Goal: Task Accomplishment & Management: Use online tool/utility

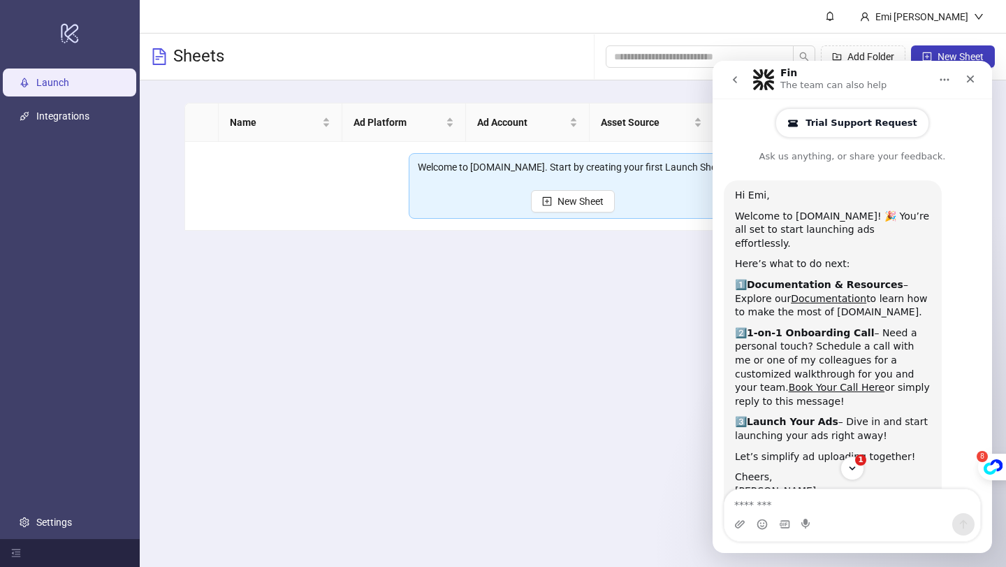
scroll to position [575, 0]
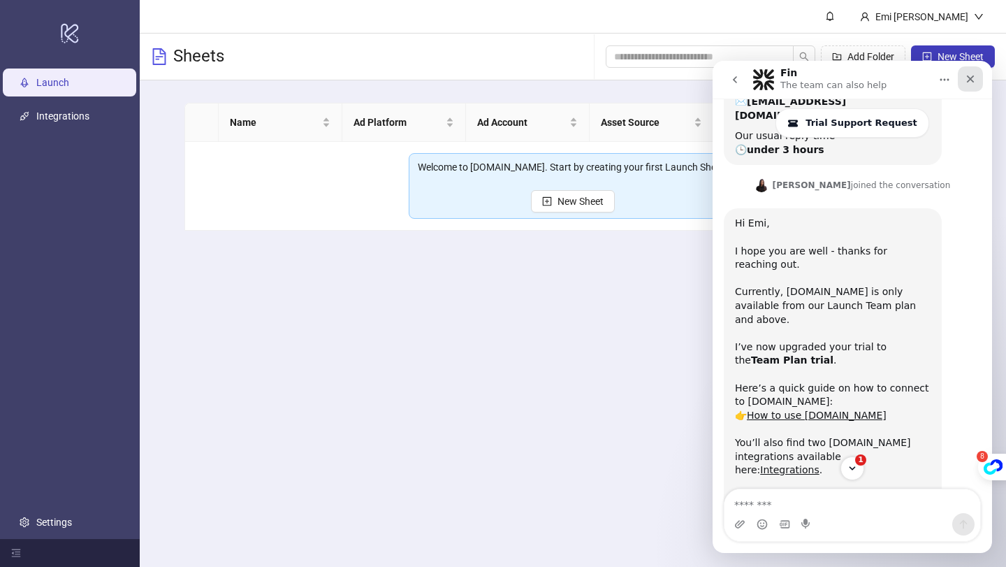
click at [966, 84] on icon "Close" at bounding box center [970, 78] width 11 height 11
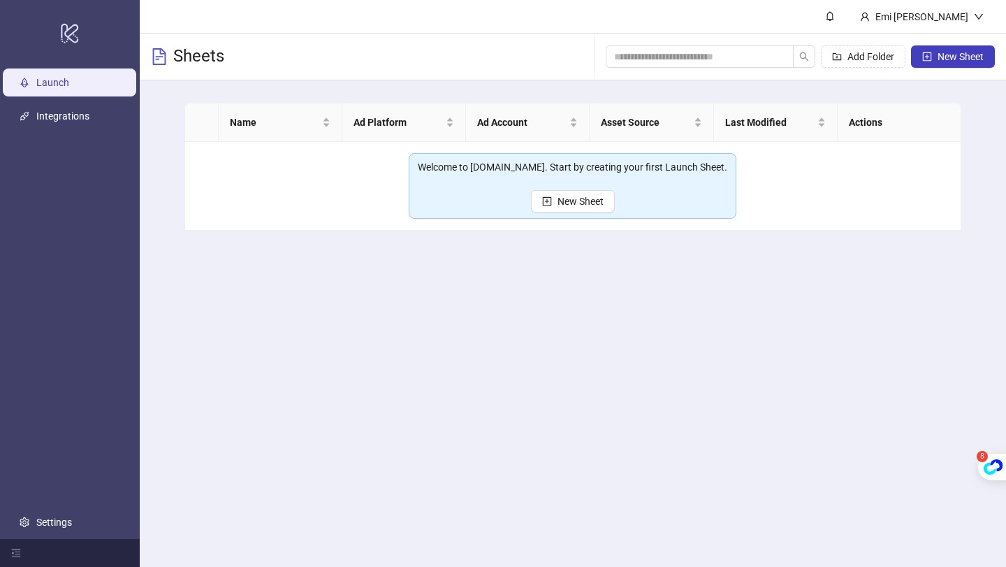
scroll to position [831, 0]
click at [80, 115] on link "Integrations" at bounding box center [62, 115] width 53 height 11
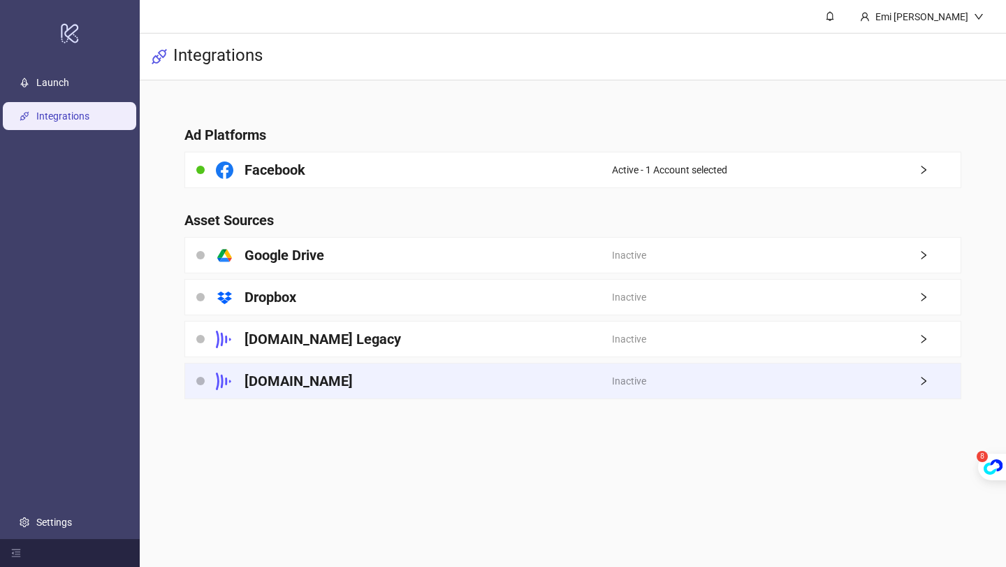
click at [370, 377] on div "[DOMAIN_NAME]" at bounding box center [398, 380] width 427 height 35
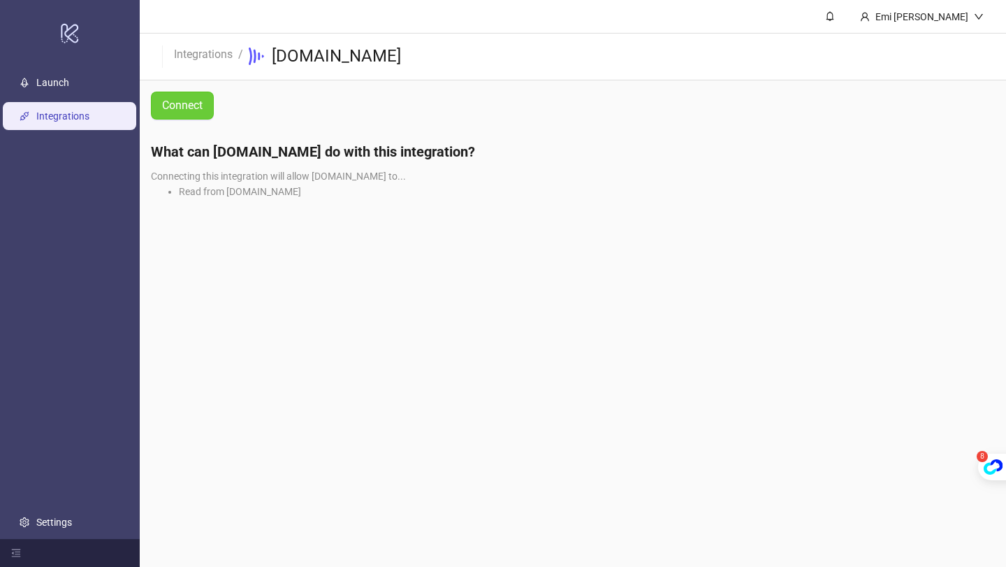
click at [183, 101] on span "Connect" at bounding box center [182, 105] width 41 height 13
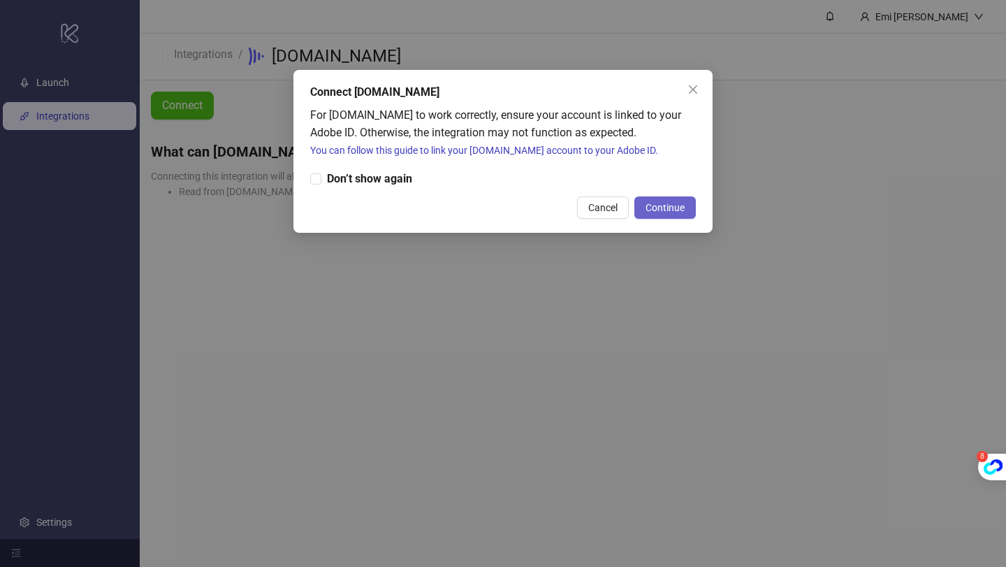
click at [652, 209] on span "Continue" at bounding box center [664, 207] width 39 height 11
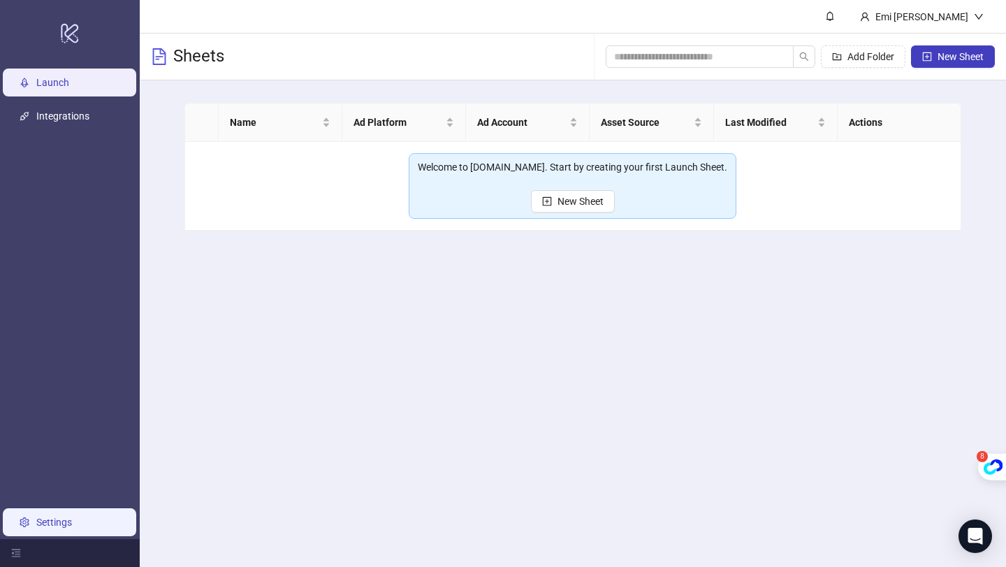
click at [58, 516] on link "Settings" at bounding box center [54, 521] width 36 height 11
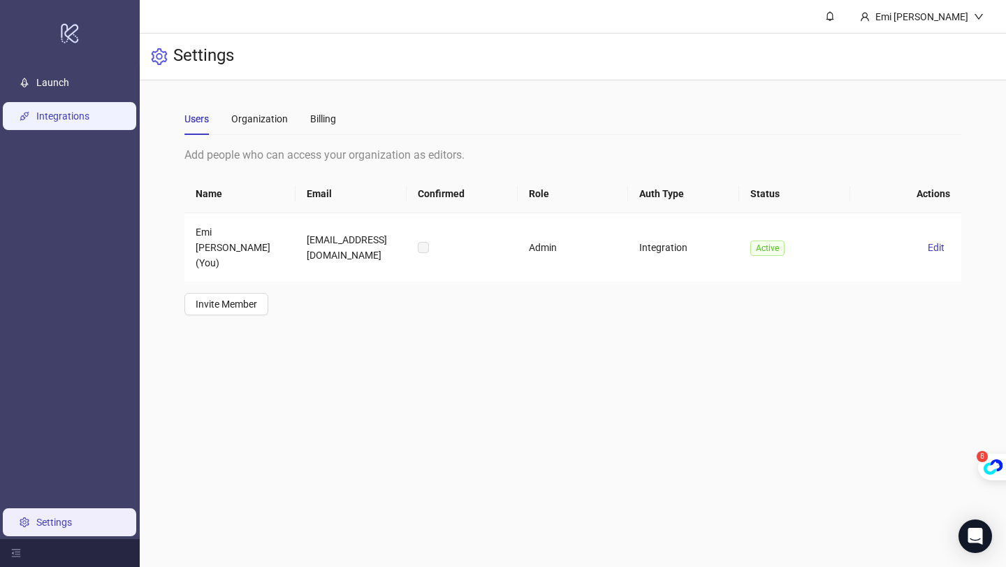
click at [82, 118] on link "Integrations" at bounding box center [62, 115] width 53 height 11
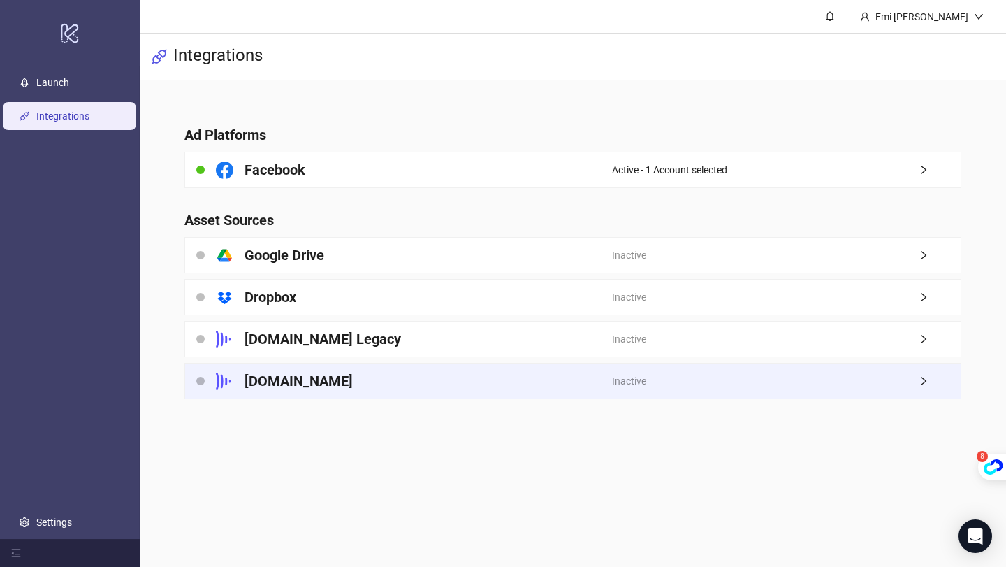
click at [346, 377] on div "[DOMAIN_NAME]" at bounding box center [398, 380] width 427 height 35
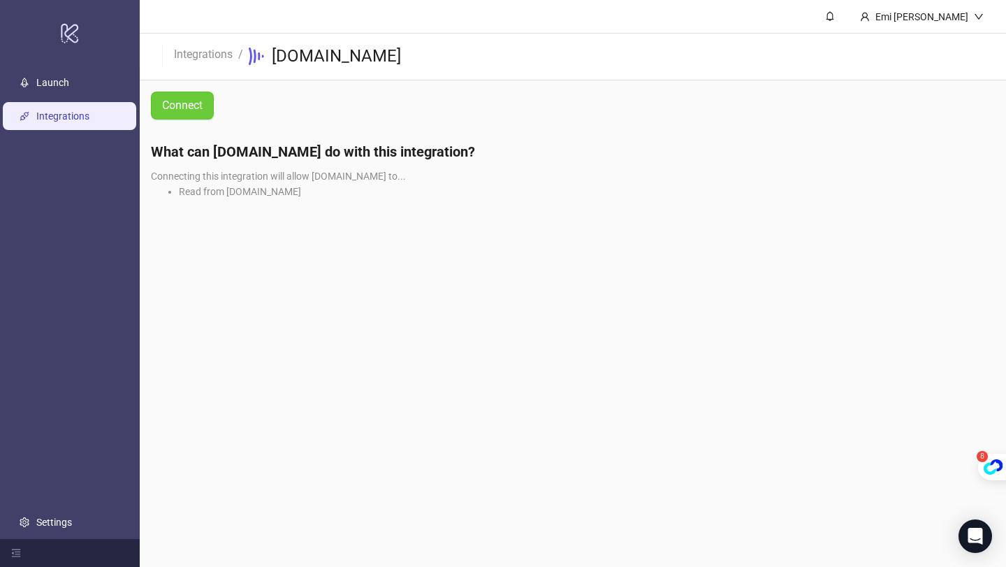
click at [206, 105] on button "Connect" at bounding box center [182, 106] width 63 height 28
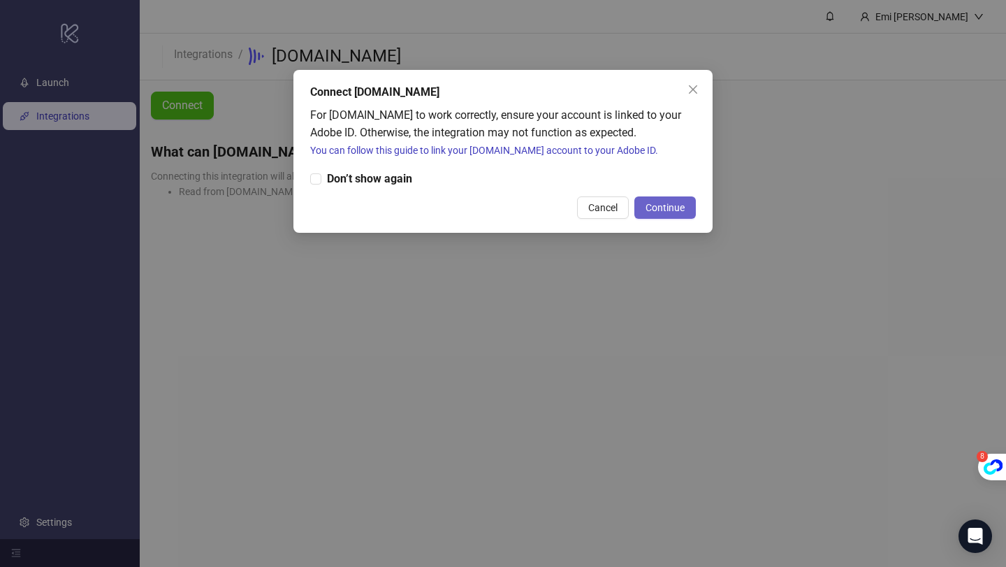
click at [671, 203] on span "Continue" at bounding box center [664, 207] width 39 height 11
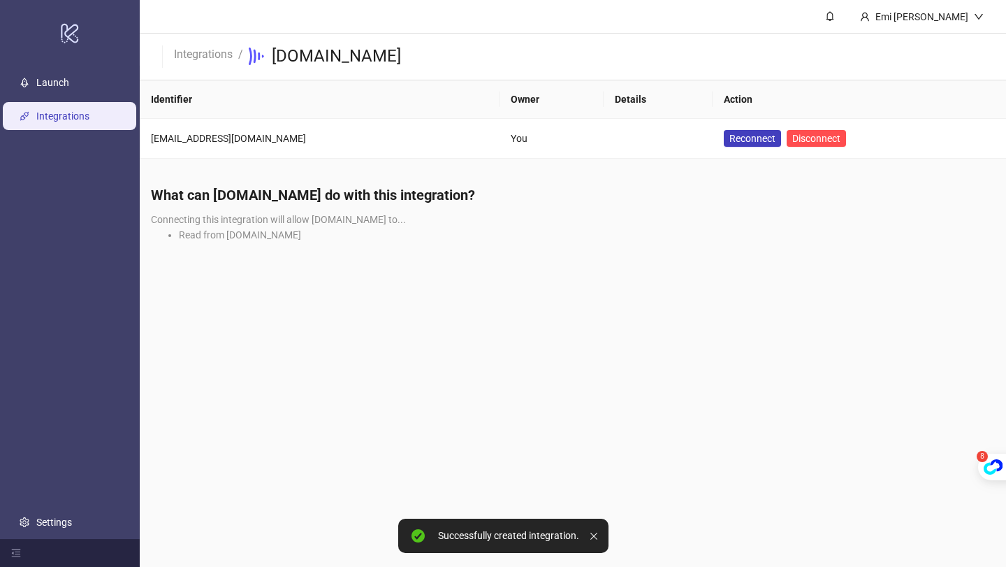
click at [439, 307] on main "Emi [PERSON_NAME] Integrations / [DOMAIN_NAME] Identifier Owner Details Action …" at bounding box center [573, 283] width 866 height 567
click at [69, 88] on link "Launch" at bounding box center [52, 82] width 33 height 11
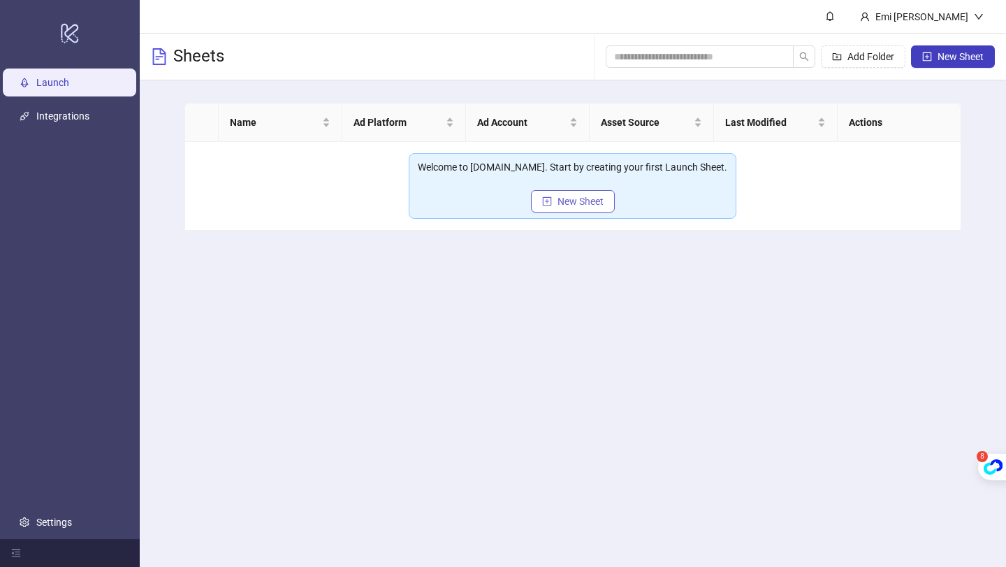
click at [562, 197] on span "New Sheet" at bounding box center [580, 201] width 46 height 11
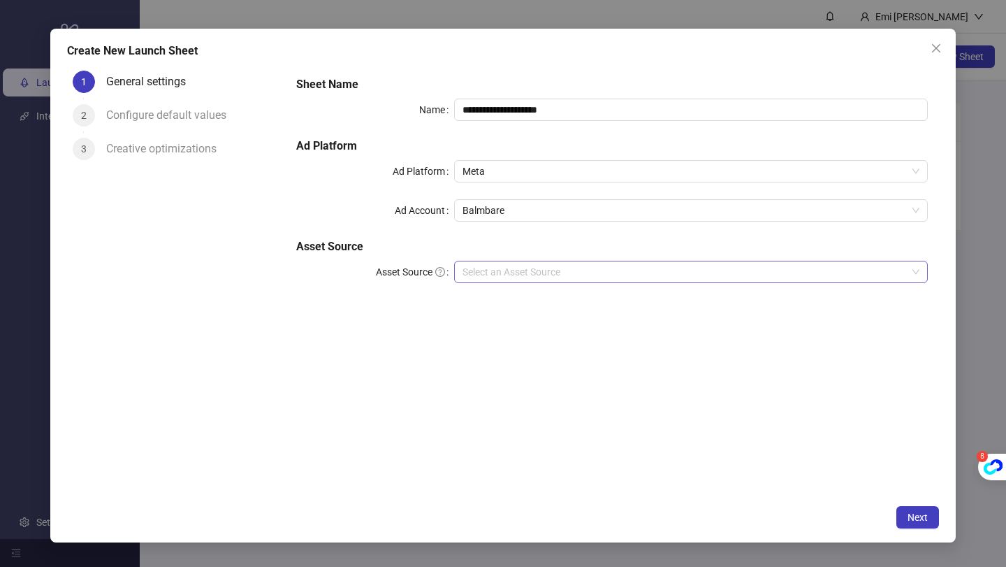
click at [513, 269] on input "Asset Source" at bounding box center [684, 271] width 444 height 21
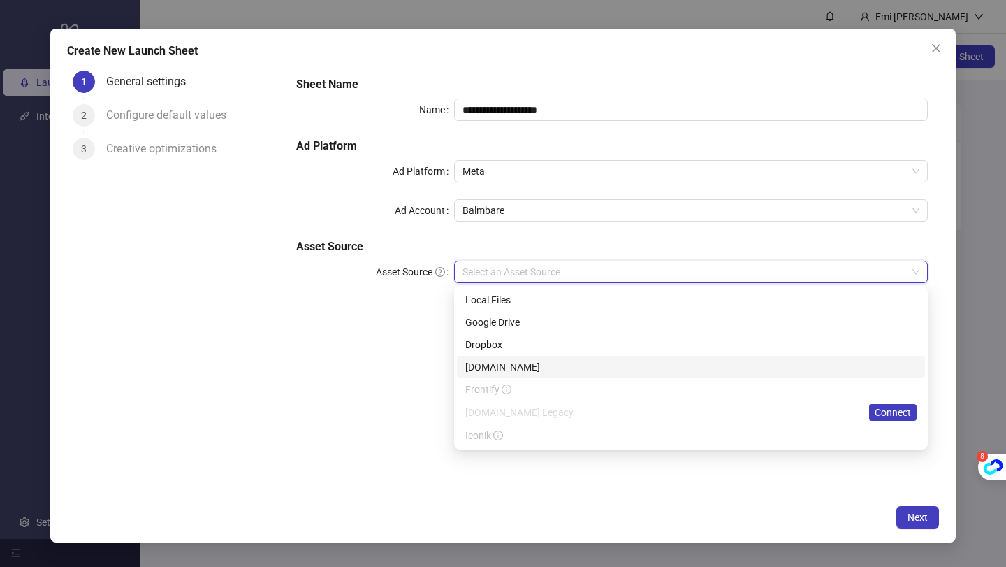
click at [509, 365] on div "[DOMAIN_NAME]" at bounding box center [690, 366] width 451 height 15
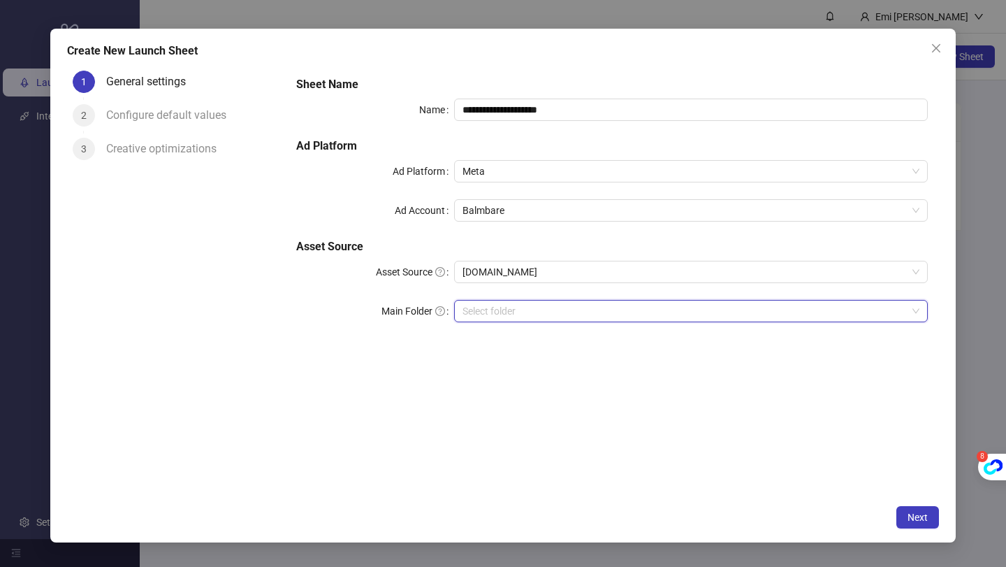
click at [524, 305] on input "search" at bounding box center [684, 310] width 444 height 21
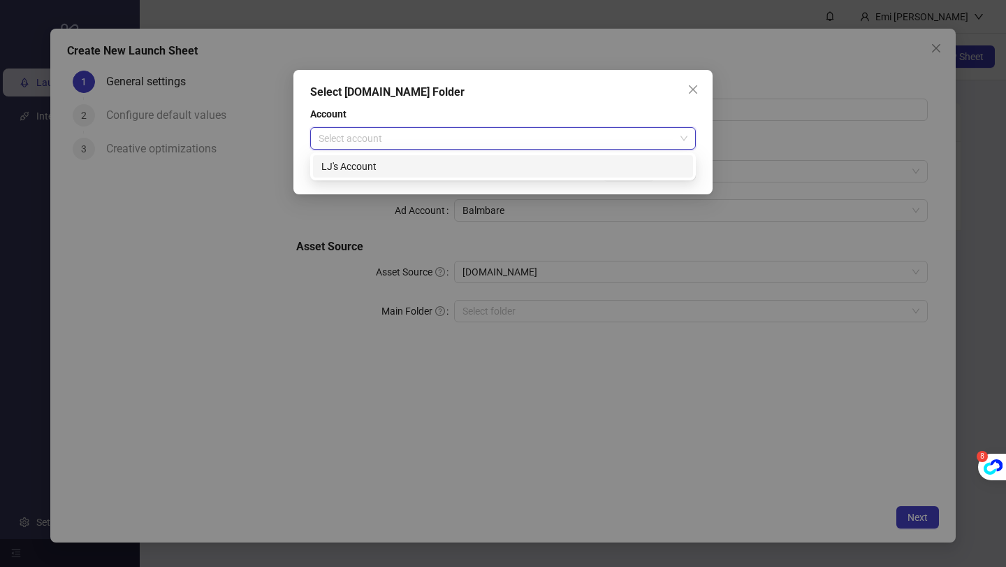
click at [452, 144] on input "search" at bounding box center [497, 138] width 356 height 21
click at [437, 168] on div "LJ's Account" at bounding box center [502, 166] width 363 height 15
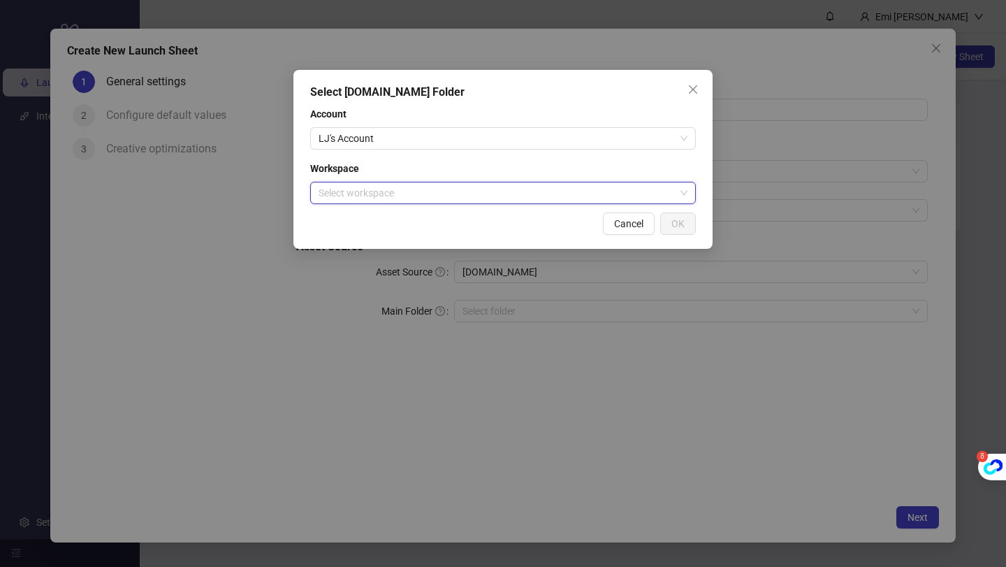
click at [430, 185] on input "search" at bounding box center [497, 192] width 356 height 21
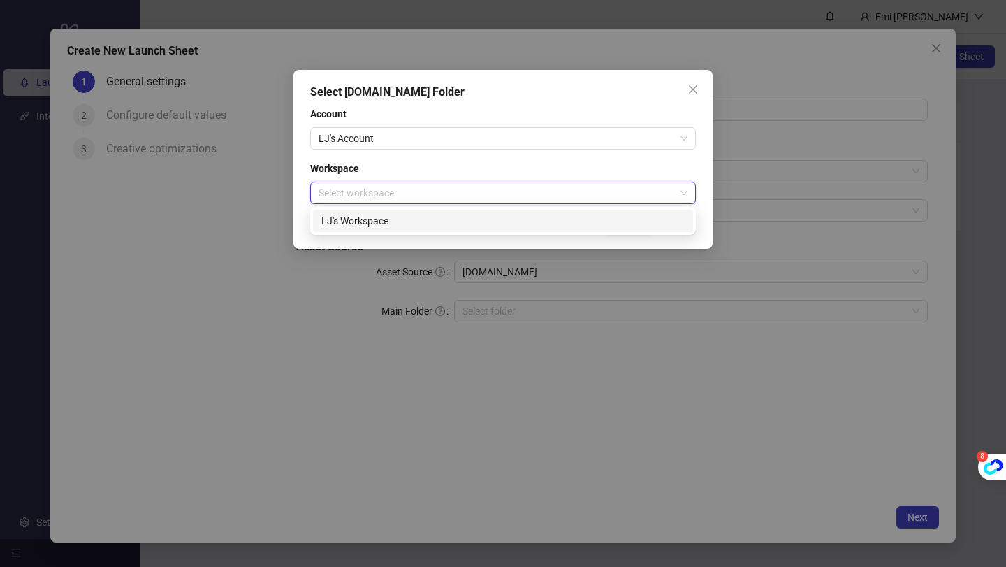
click at [424, 211] on div "LJ's Workspace" at bounding box center [503, 221] width 380 height 22
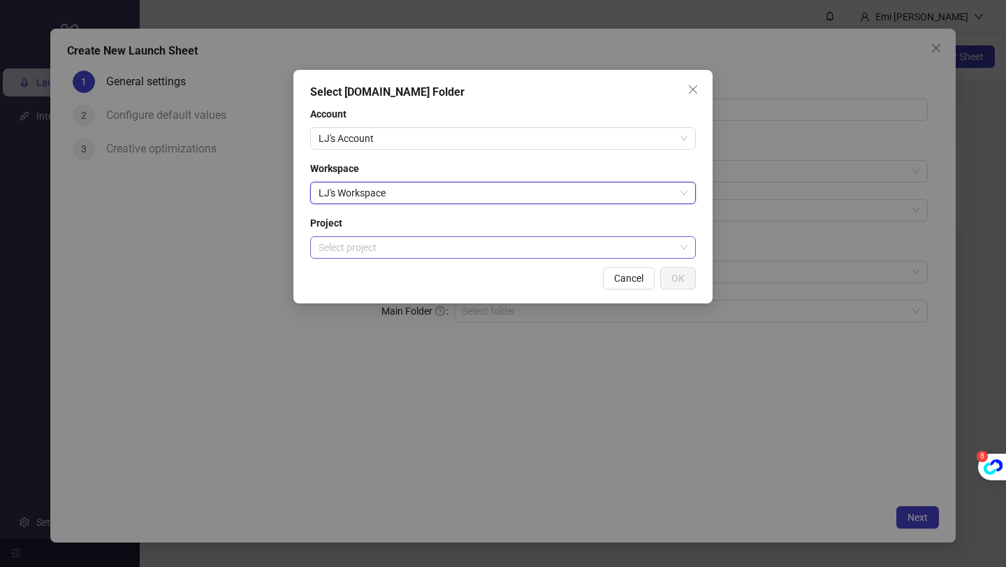
click at [418, 242] on input "search" at bounding box center [497, 247] width 356 height 21
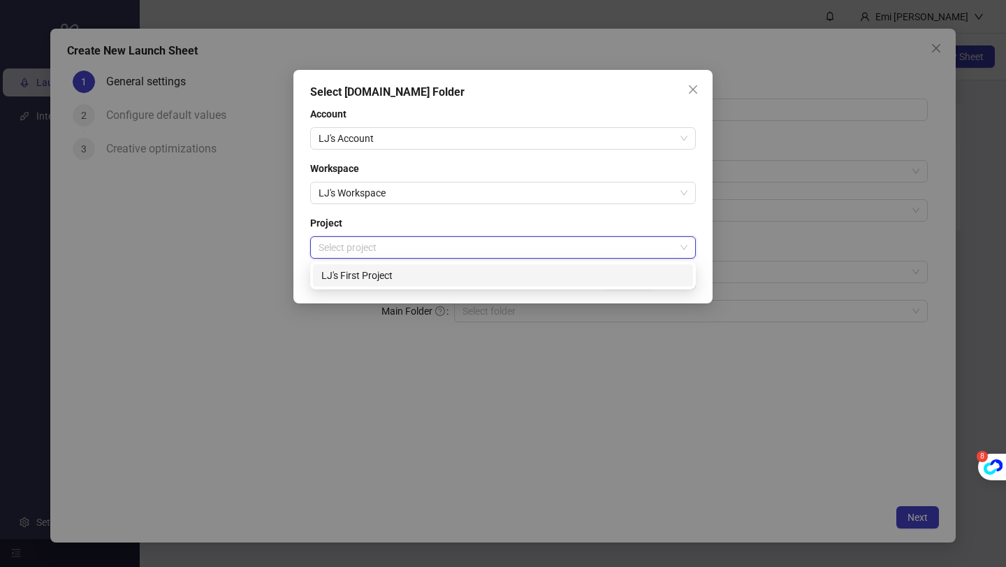
click at [412, 271] on div "LJ's First Project" at bounding box center [502, 275] width 363 height 15
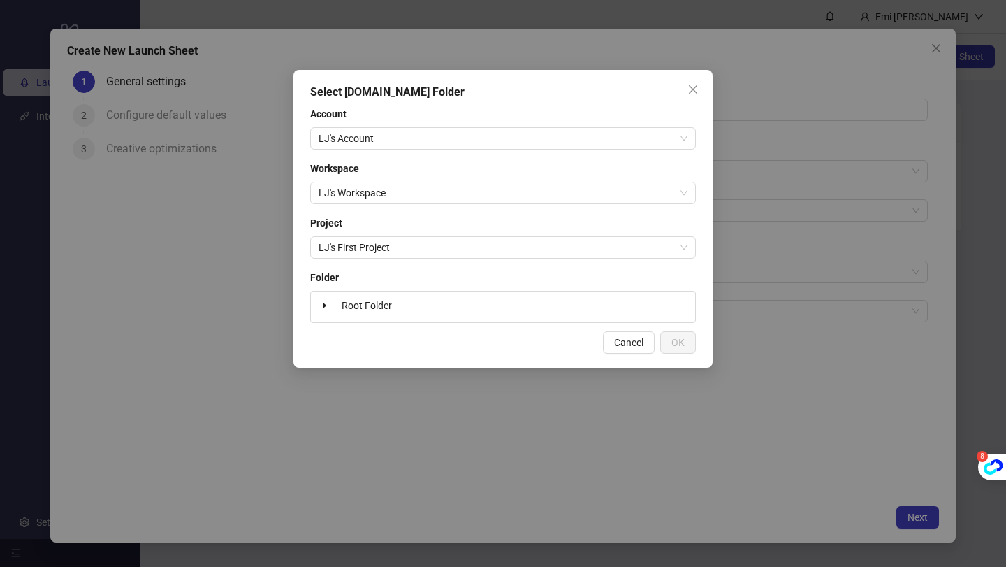
click at [406, 305] on div "Root Folder" at bounding box center [502, 307] width 373 height 20
click at [318, 306] on span at bounding box center [324, 305] width 17 height 17
click at [323, 306] on span at bounding box center [324, 305] width 17 height 17
click at [358, 303] on span "Root Folder" at bounding box center [367, 305] width 50 height 11
click at [690, 89] on icon "close" at bounding box center [692, 89] width 11 height 11
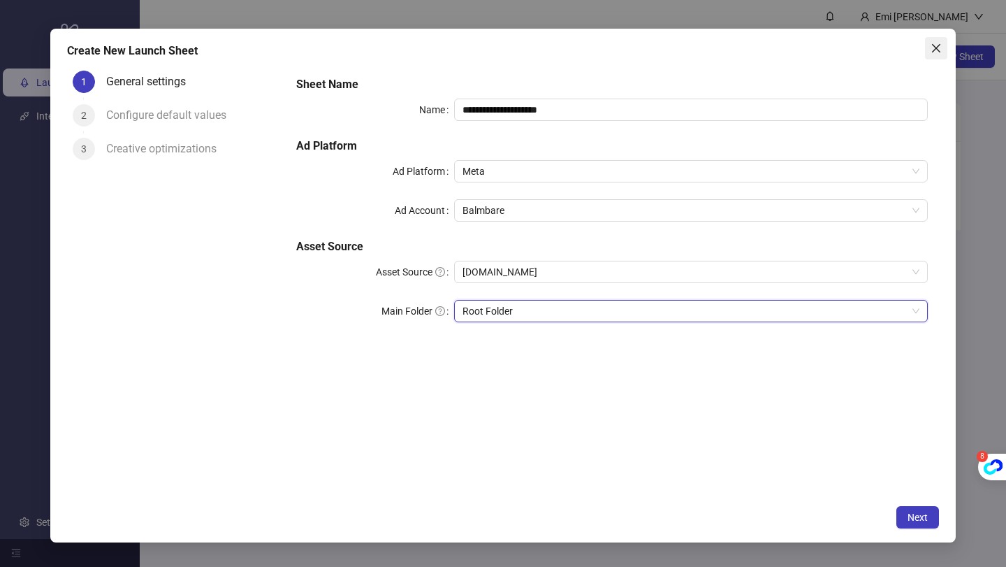
click at [939, 44] on icon "close" at bounding box center [936, 47] width 8 height 8
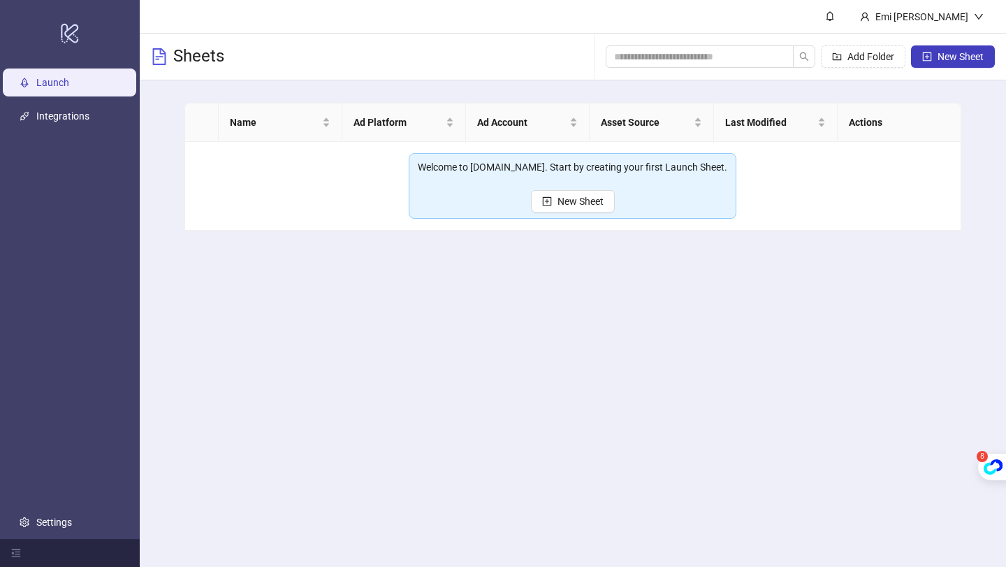
click at [450, 223] on td "Welcome to Kitchn.io. Start by creating your first Launch Sheet. New Sheet" at bounding box center [573, 186] width 777 height 89
click at [89, 110] on link "Integrations" at bounding box center [62, 115] width 53 height 11
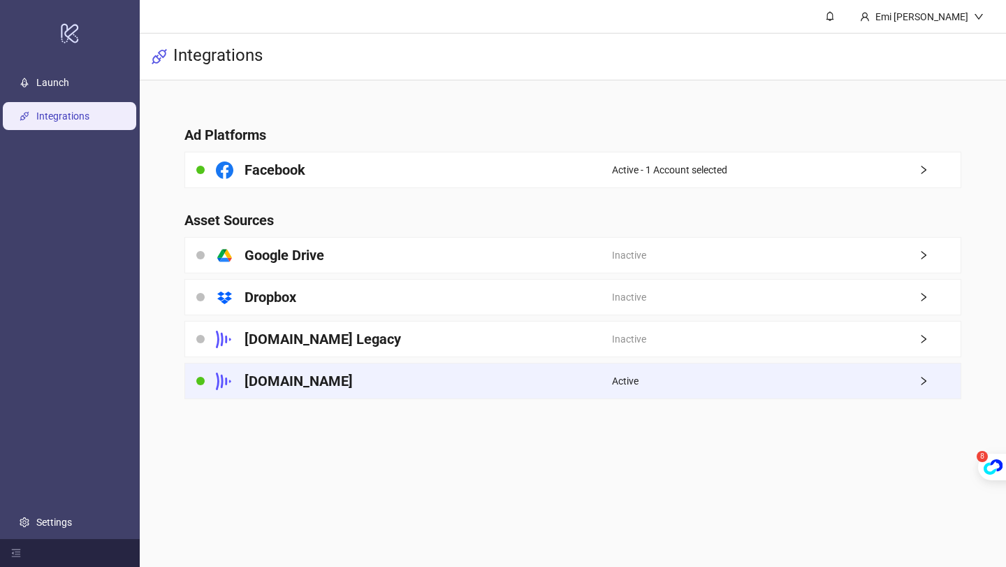
click at [587, 367] on div "[DOMAIN_NAME]" at bounding box center [398, 380] width 427 height 35
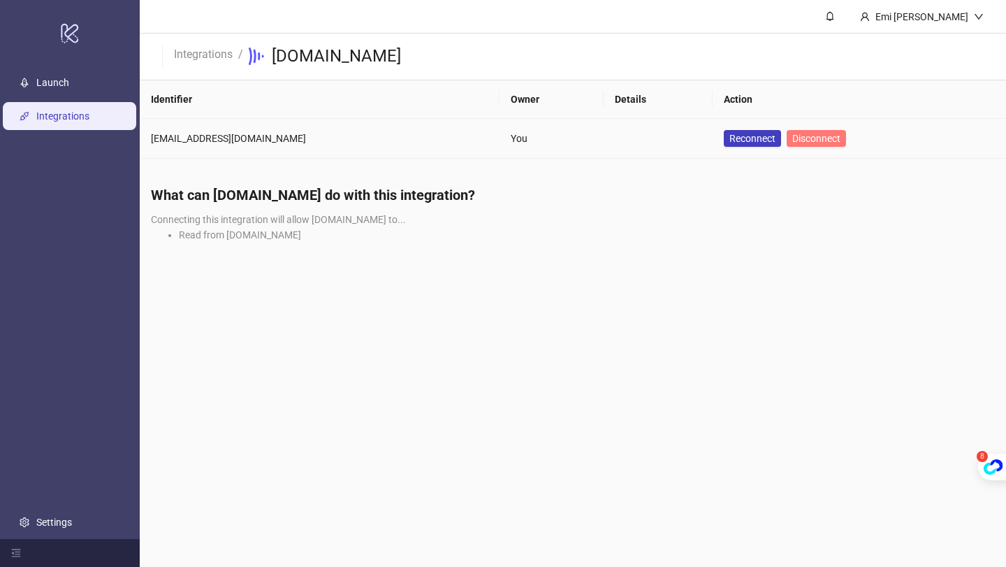
click at [792, 134] on span "Disconnect" at bounding box center [816, 138] width 48 height 11
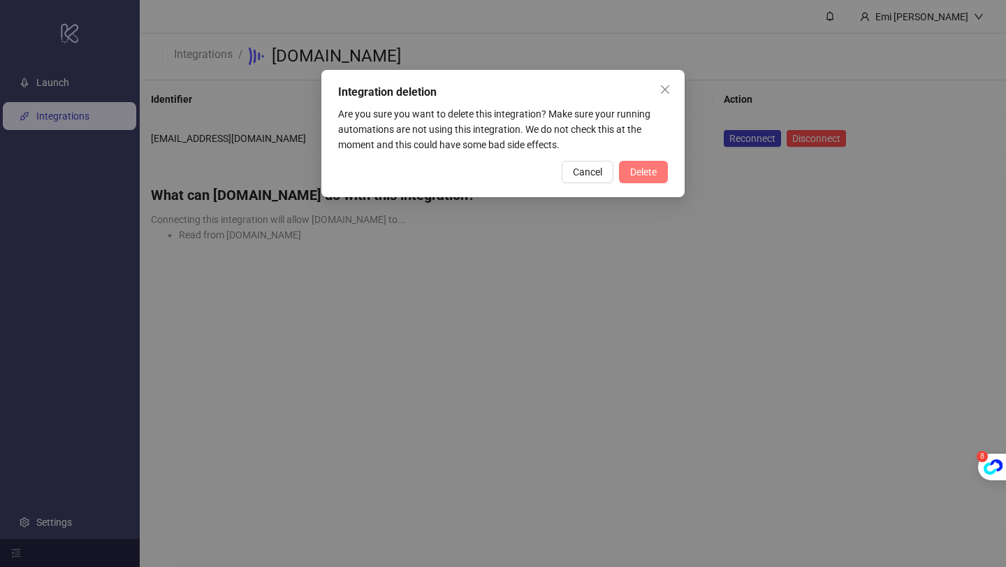
click at [652, 168] on span "Delete" at bounding box center [643, 171] width 27 height 11
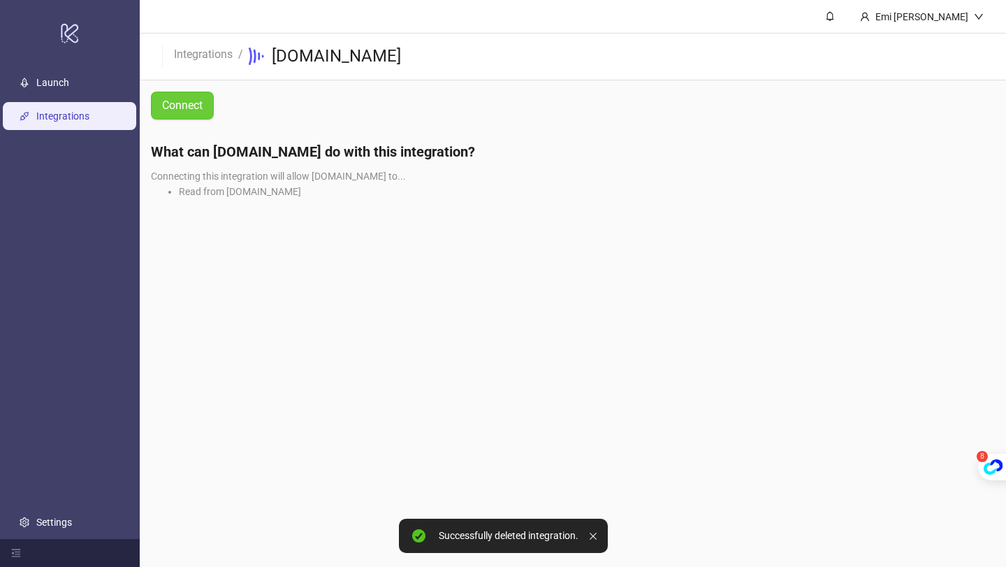
click at [206, 109] on button "Connect" at bounding box center [182, 106] width 63 height 28
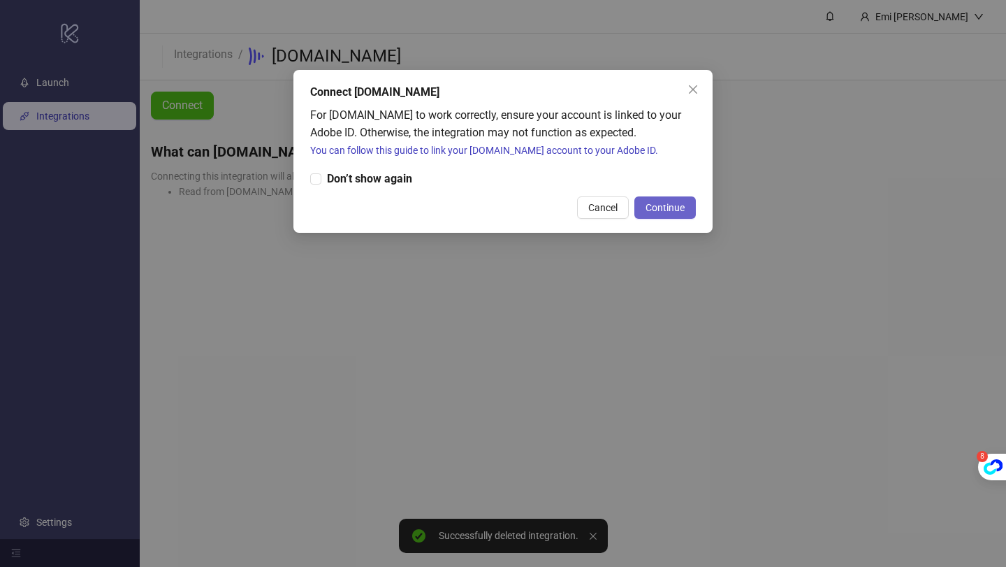
click at [668, 210] on span "Continue" at bounding box center [664, 207] width 39 height 11
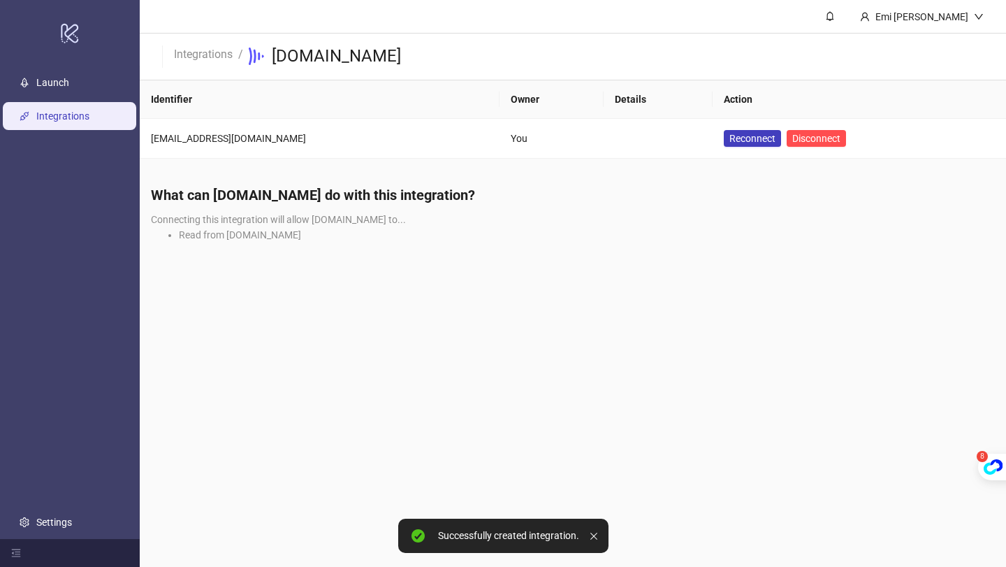
click at [423, 377] on main "Emi [PERSON_NAME] Integrations / [DOMAIN_NAME] Identifier Owner Details Action …" at bounding box center [573, 283] width 866 height 567
click at [69, 82] on link "Launch" at bounding box center [52, 82] width 33 height 11
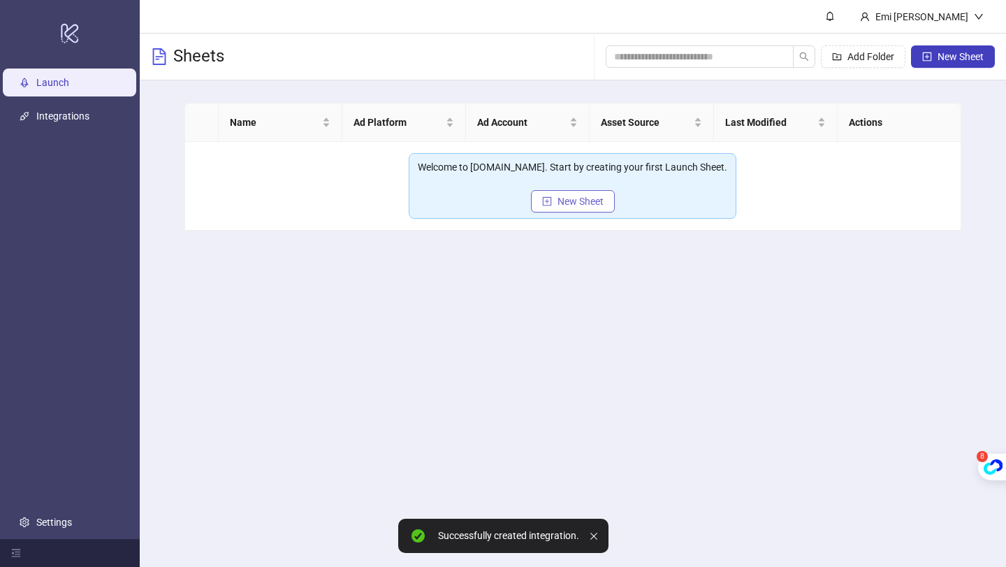
click at [582, 206] on span "New Sheet" at bounding box center [580, 201] width 46 height 11
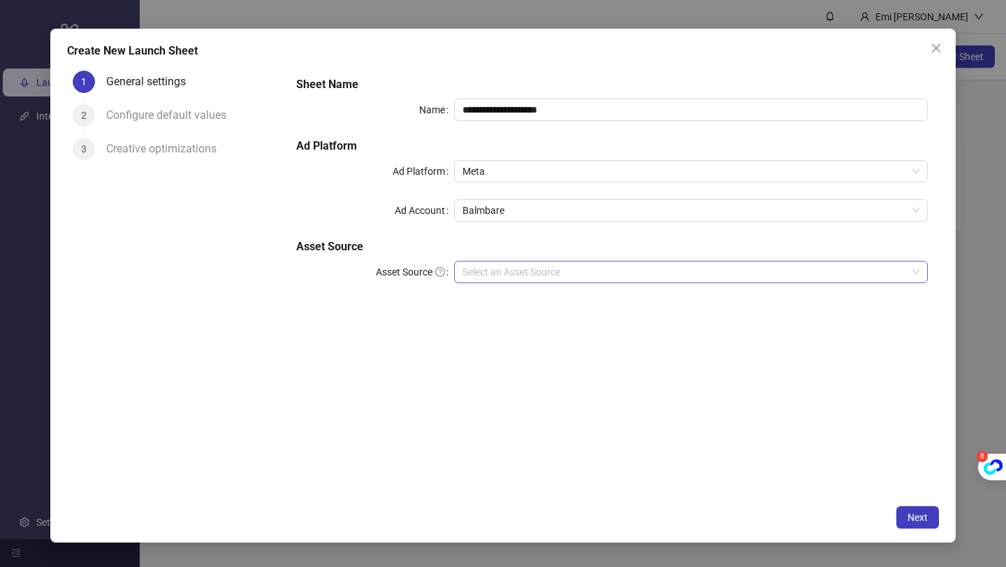
click at [511, 267] on input "Asset Source" at bounding box center [684, 271] width 444 height 21
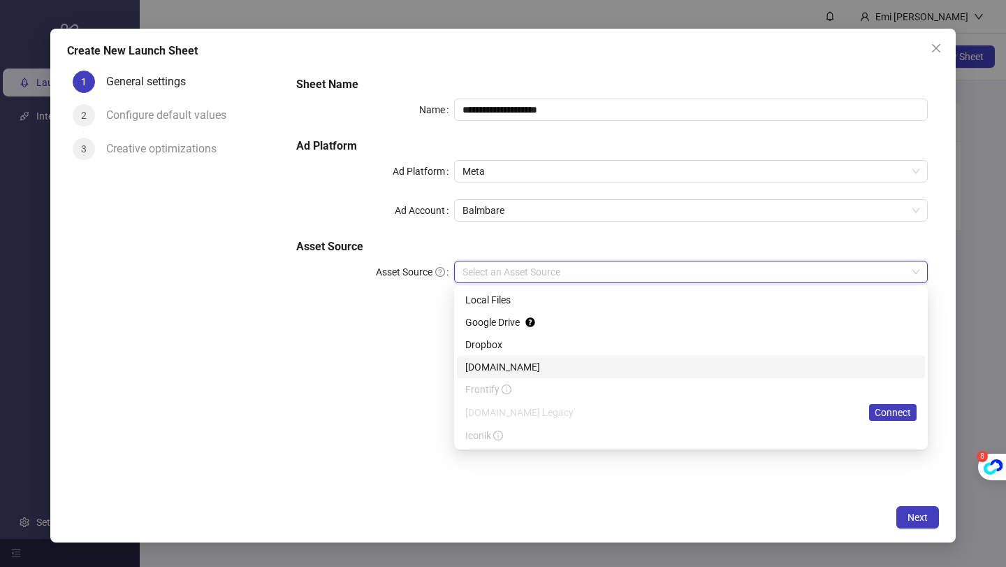
click at [506, 363] on div "[DOMAIN_NAME]" at bounding box center [690, 366] width 451 height 15
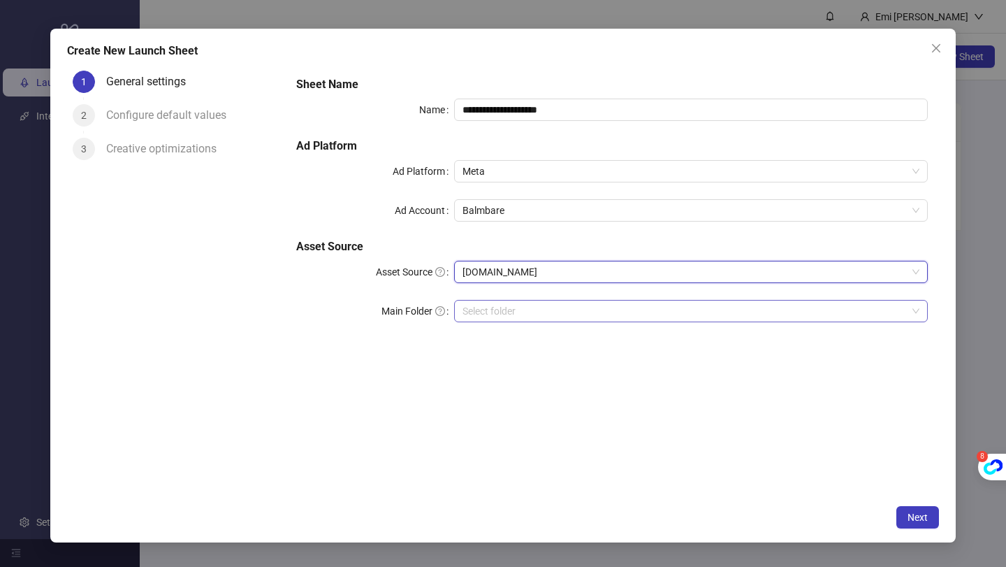
click at [504, 315] on input "search" at bounding box center [684, 310] width 444 height 21
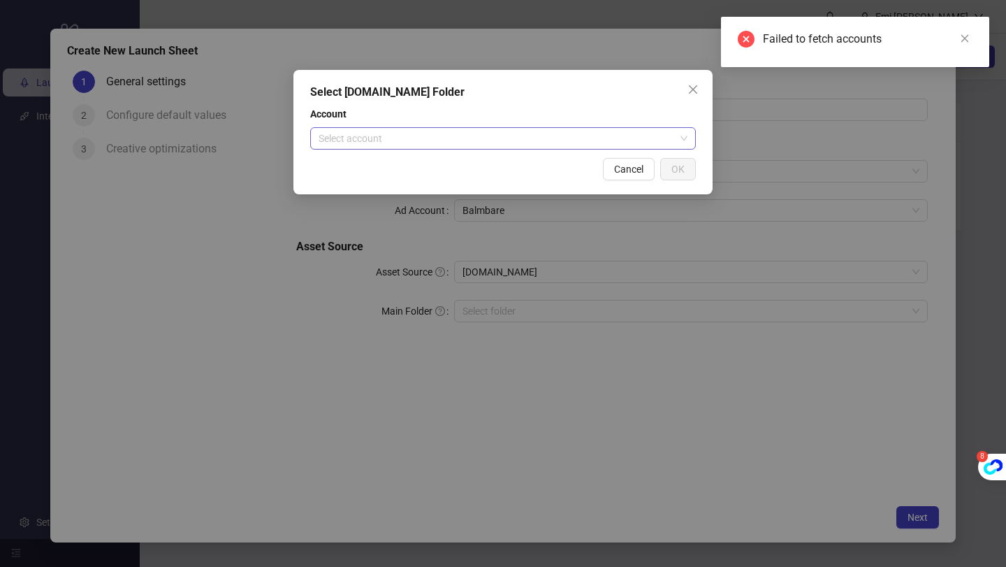
click at [447, 142] on input "search" at bounding box center [497, 138] width 356 height 21
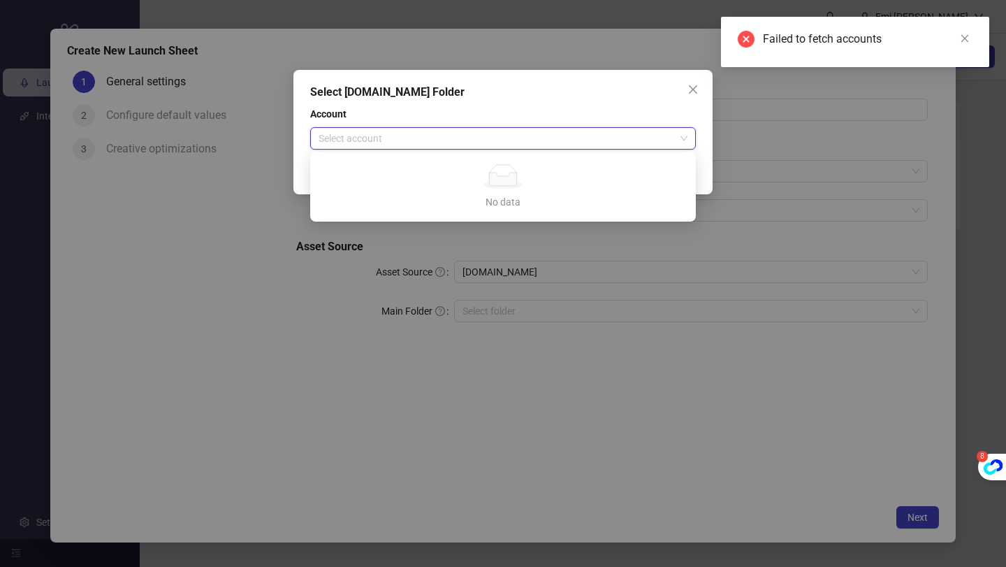
click at [470, 138] on input "search" at bounding box center [497, 138] width 356 height 21
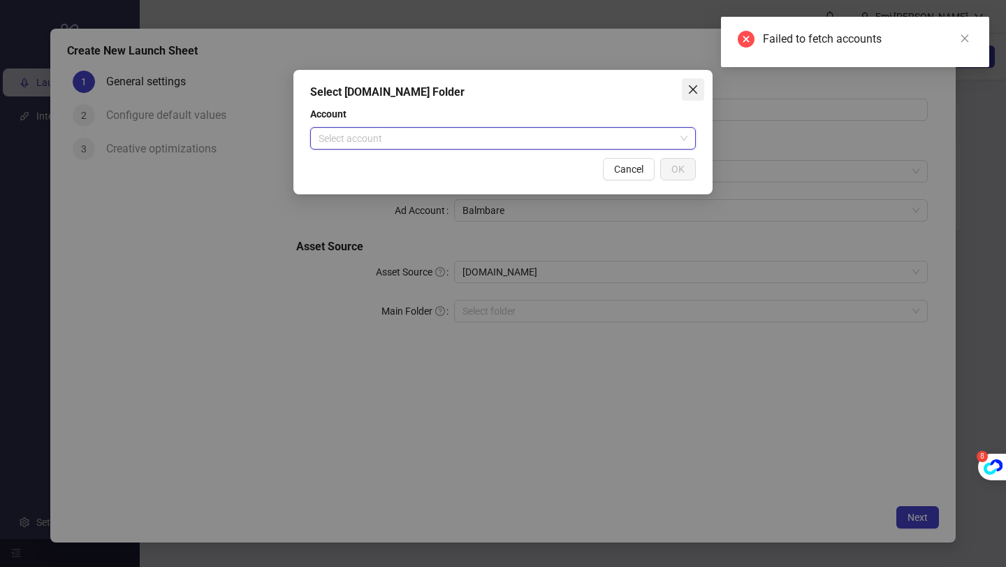
click at [688, 82] on button "Close" at bounding box center [693, 89] width 22 height 22
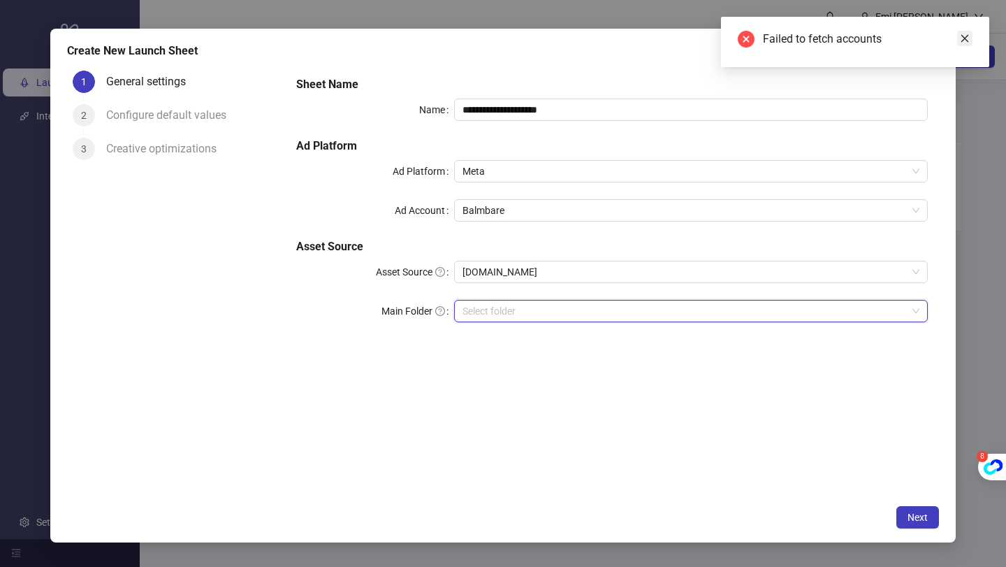
click at [970, 39] on link "Close" at bounding box center [964, 38] width 15 height 15
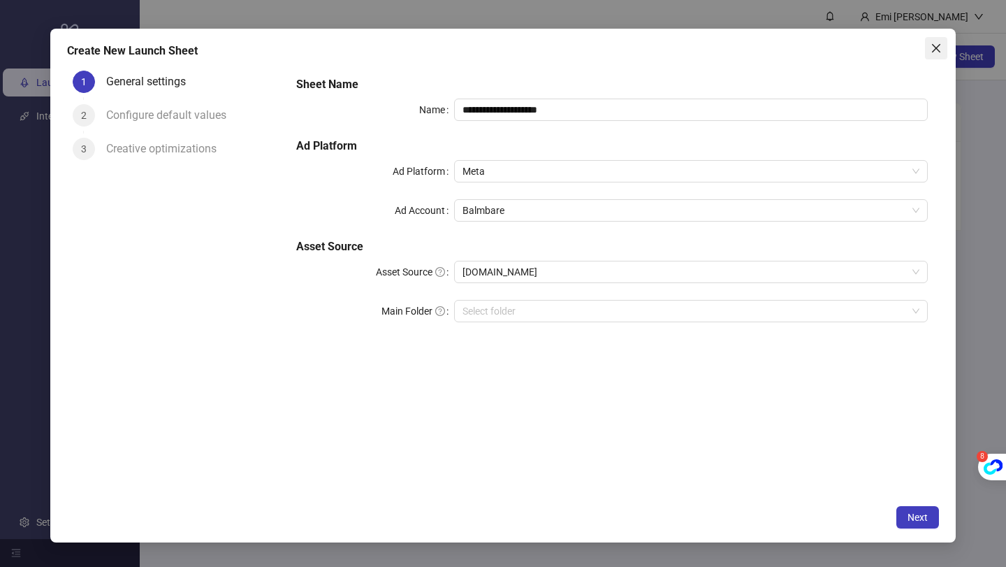
click at [942, 46] on span "Close" at bounding box center [936, 48] width 22 height 11
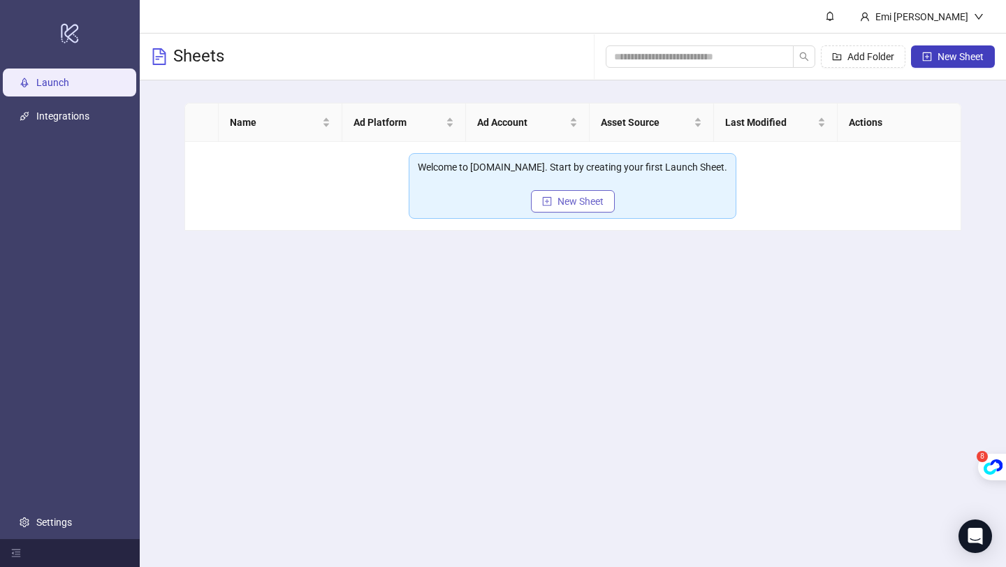
click at [542, 202] on icon "plus-square" at bounding box center [547, 201] width 10 height 10
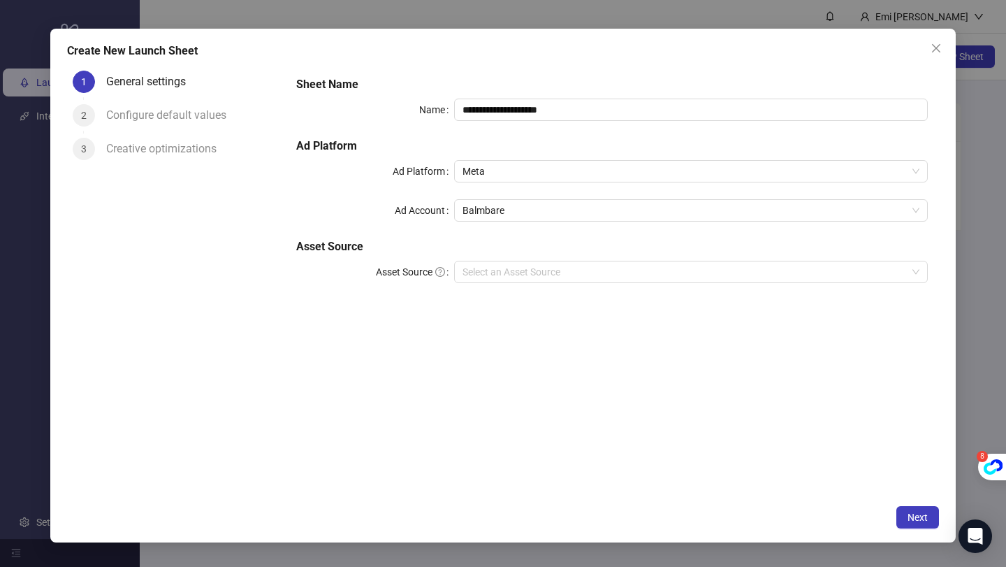
click at [516, 259] on div "**********" at bounding box center [612, 188] width 643 height 235
click at [511, 270] on input "Asset Source" at bounding box center [684, 271] width 444 height 21
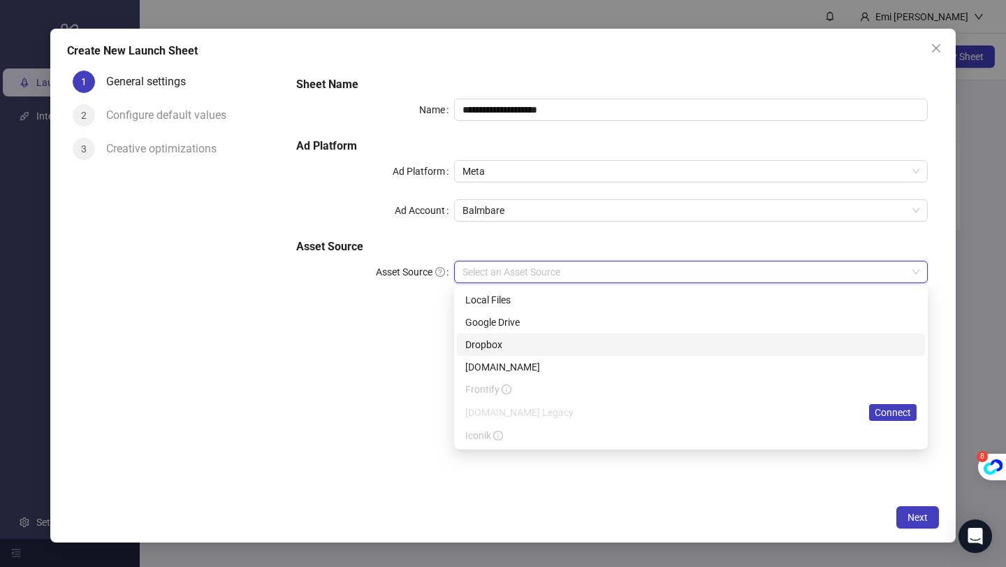
click at [495, 358] on div "[DOMAIN_NAME]" at bounding box center [691, 367] width 468 height 22
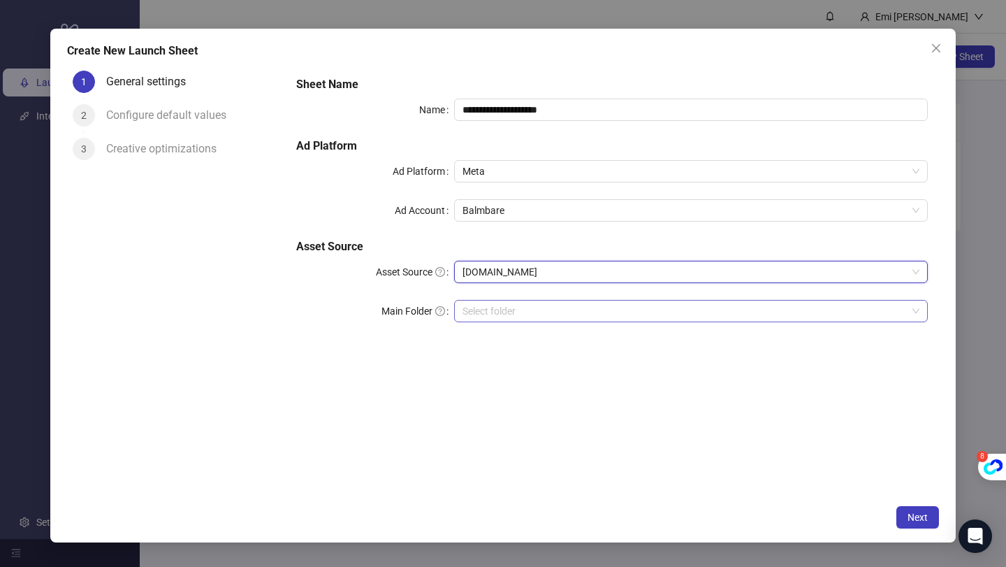
click at [506, 318] on input "search" at bounding box center [684, 310] width 444 height 21
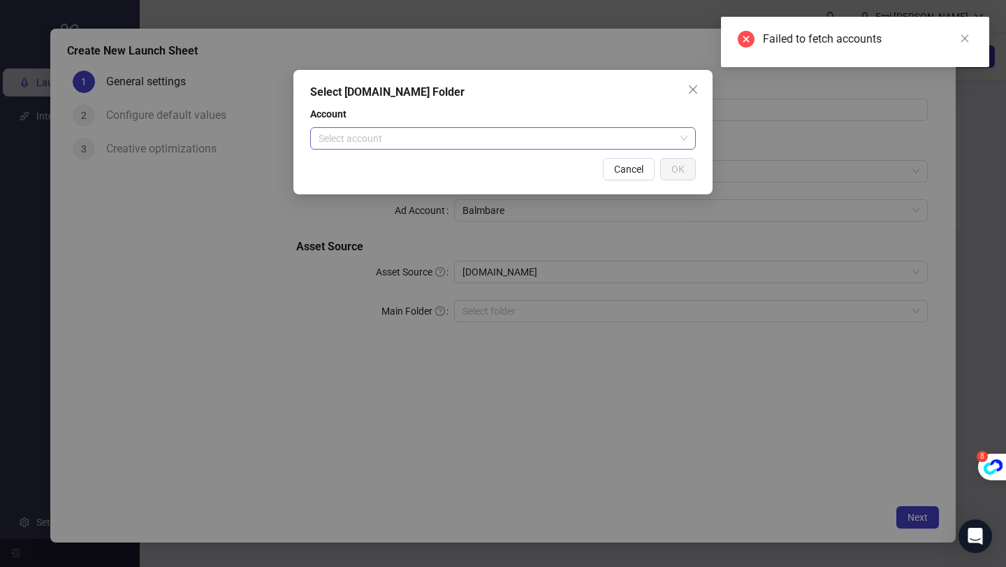
click at [435, 140] on input "search" at bounding box center [497, 138] width 356 height 21
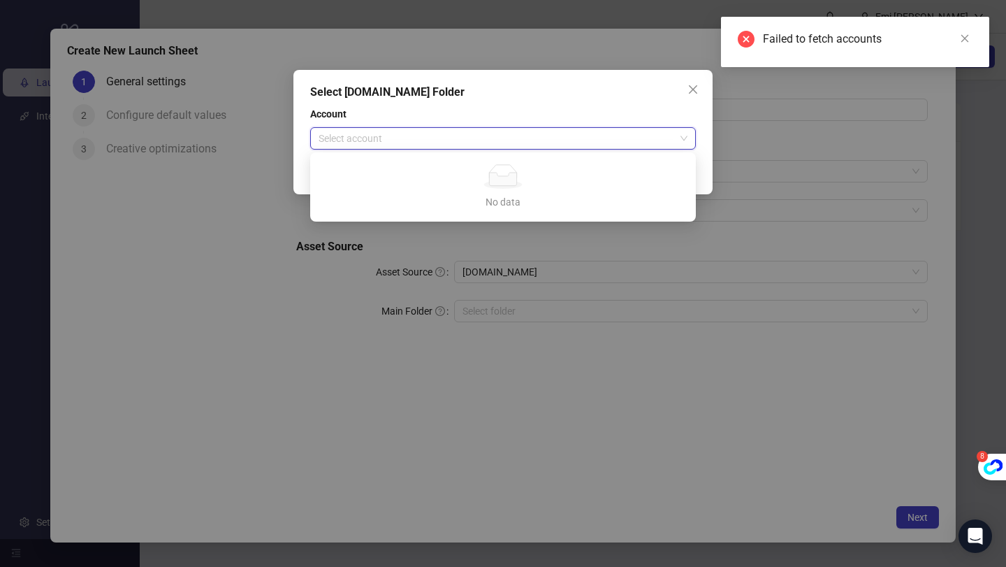
click at [549, 192] on div "No data No data" at bounding box center [503, 186] width 352 height 45
click at [687, 94] on span "Close" at bounding box center [693, 89] width 22 height 11
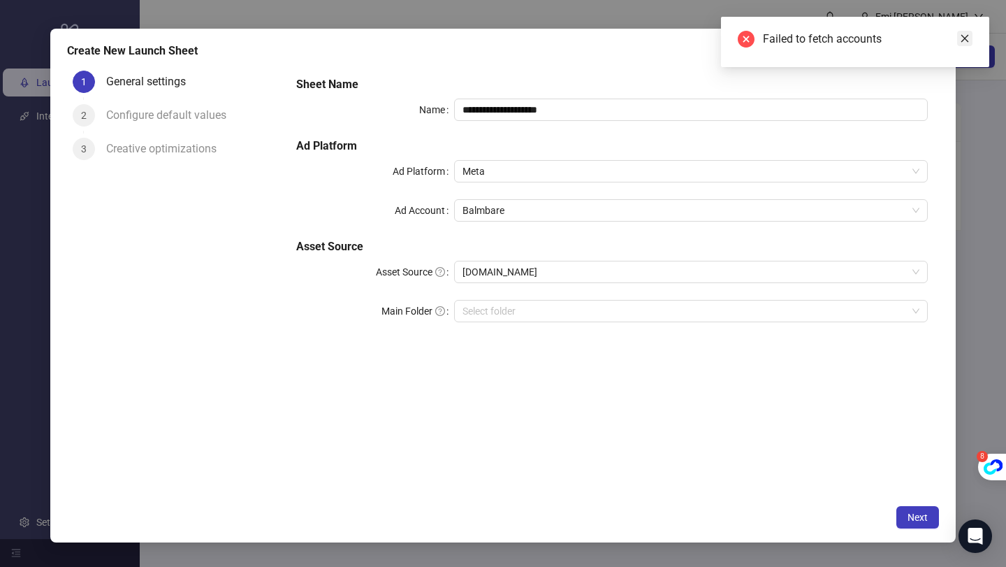
click at [967, 39] on icon "close" at bounding box center [965, 39] width 10 height 10
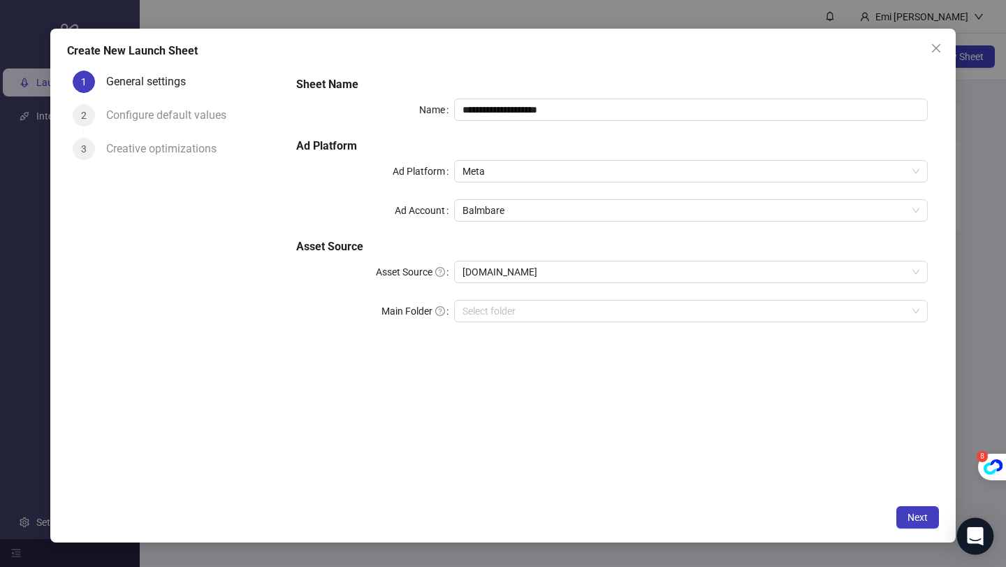
click at [984, 543] on div "Open Intercom Messenger" at bounding box center [975, 536] width 37 height 37
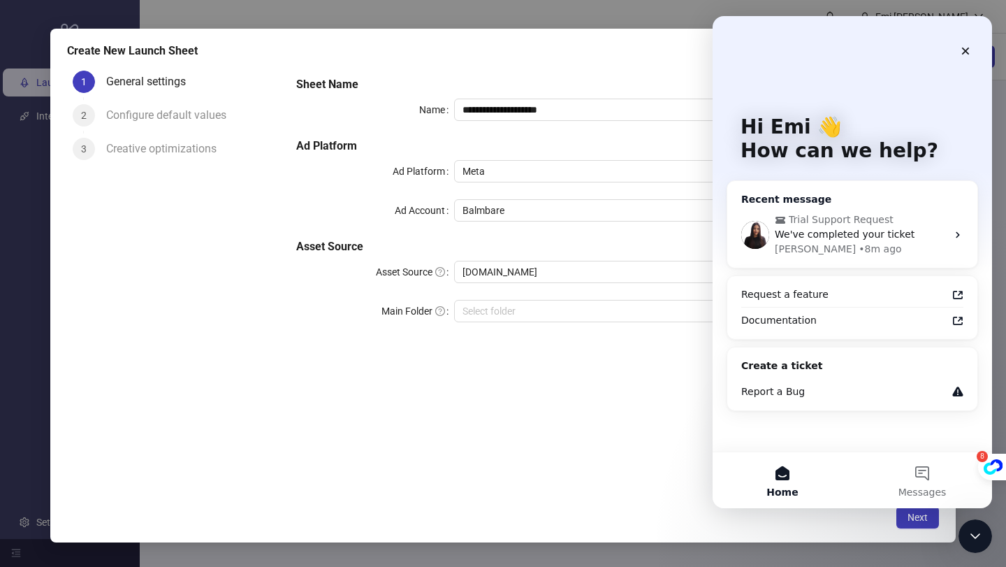
click at [828, 239] on span "We've completed your ticket" at bounding box center [845, 233] width 140 height 11
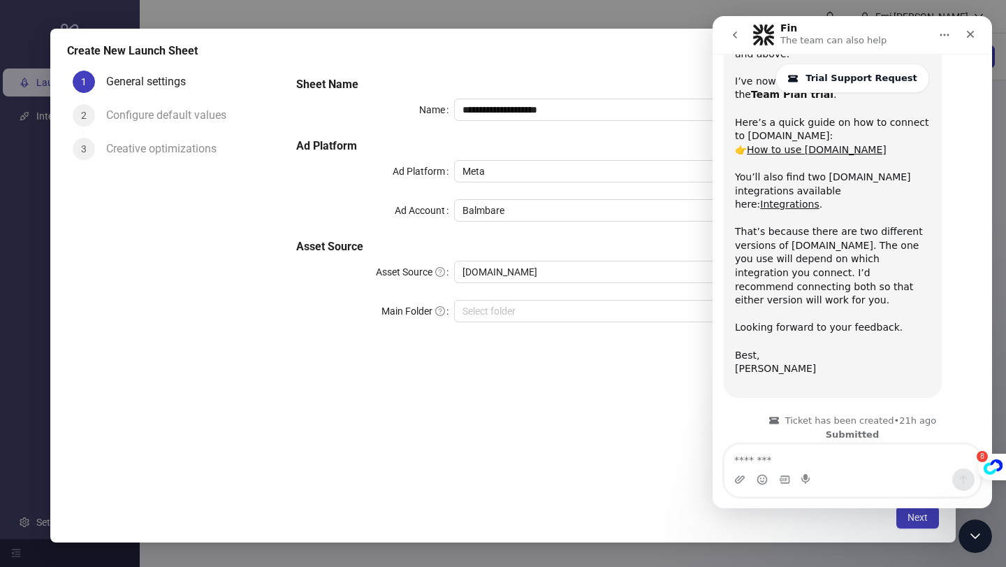
scroll to position [798, 0]
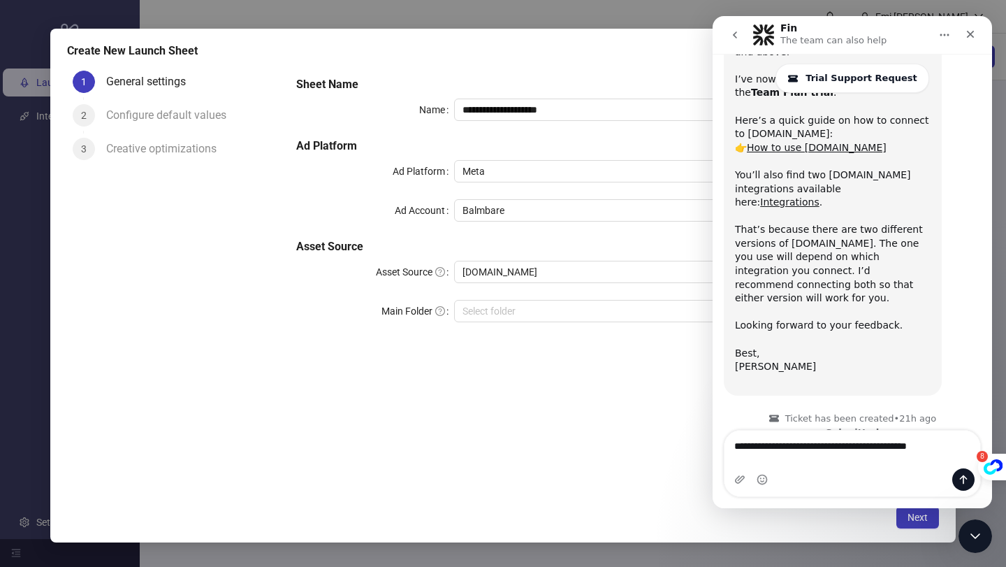
type textarea "**********"
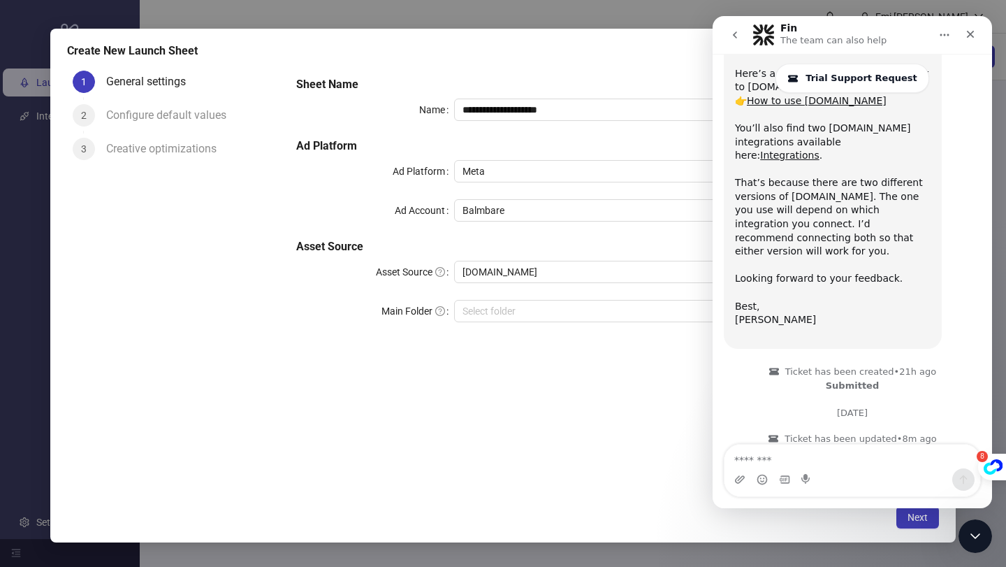
scroll to position [853, 0]
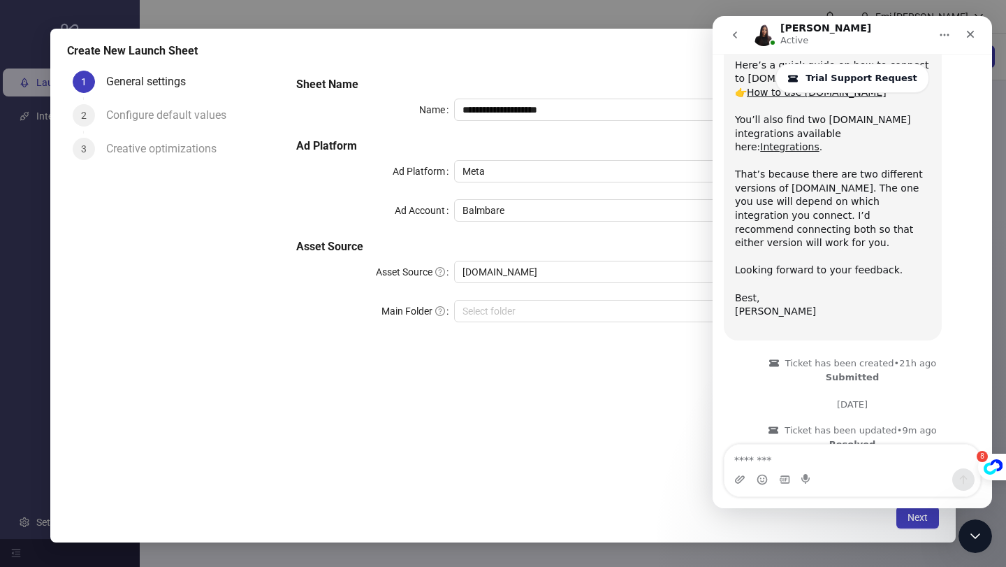
click at [745, 36] on button "go back" at bounding box center [735, 35] width 27 height 27
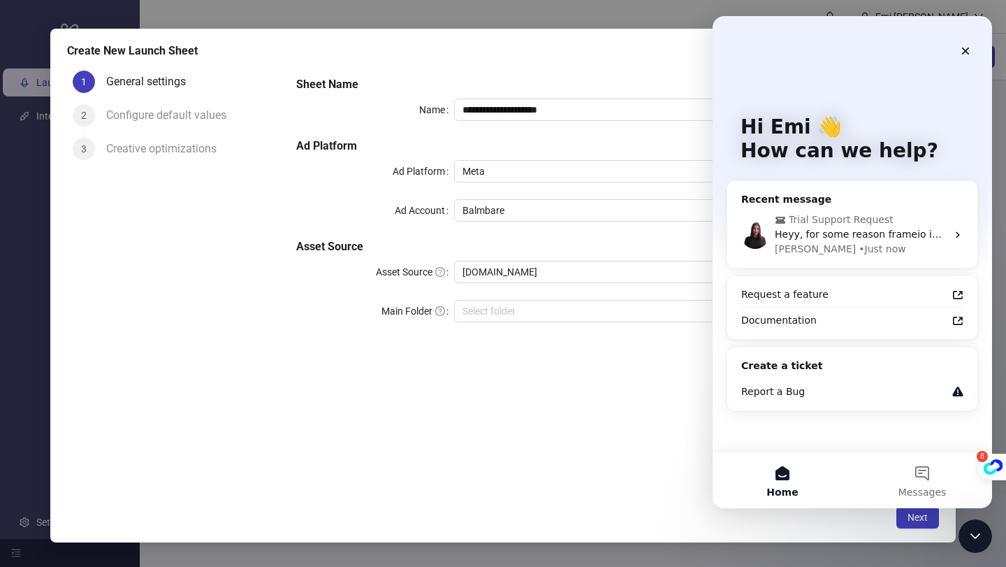
scroll to position [0, 0]
click at [818, 227] on div "Heyy, for some reason frameio is not fetching data" at bounding box center [861, 234] width 172 height 15
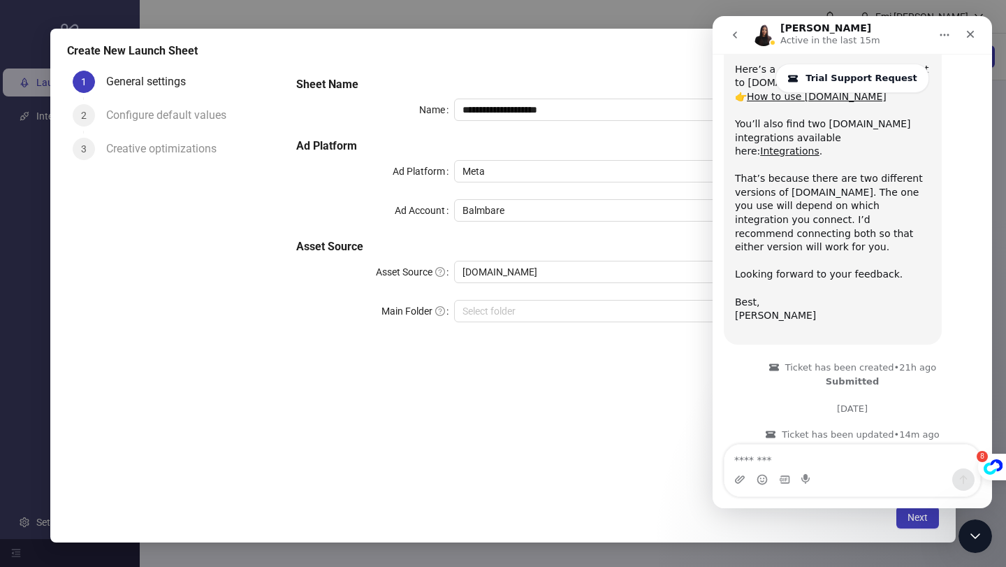
scroll to position [853, 0]
